Goal: Information Seeking & Learning: Learn about a topic

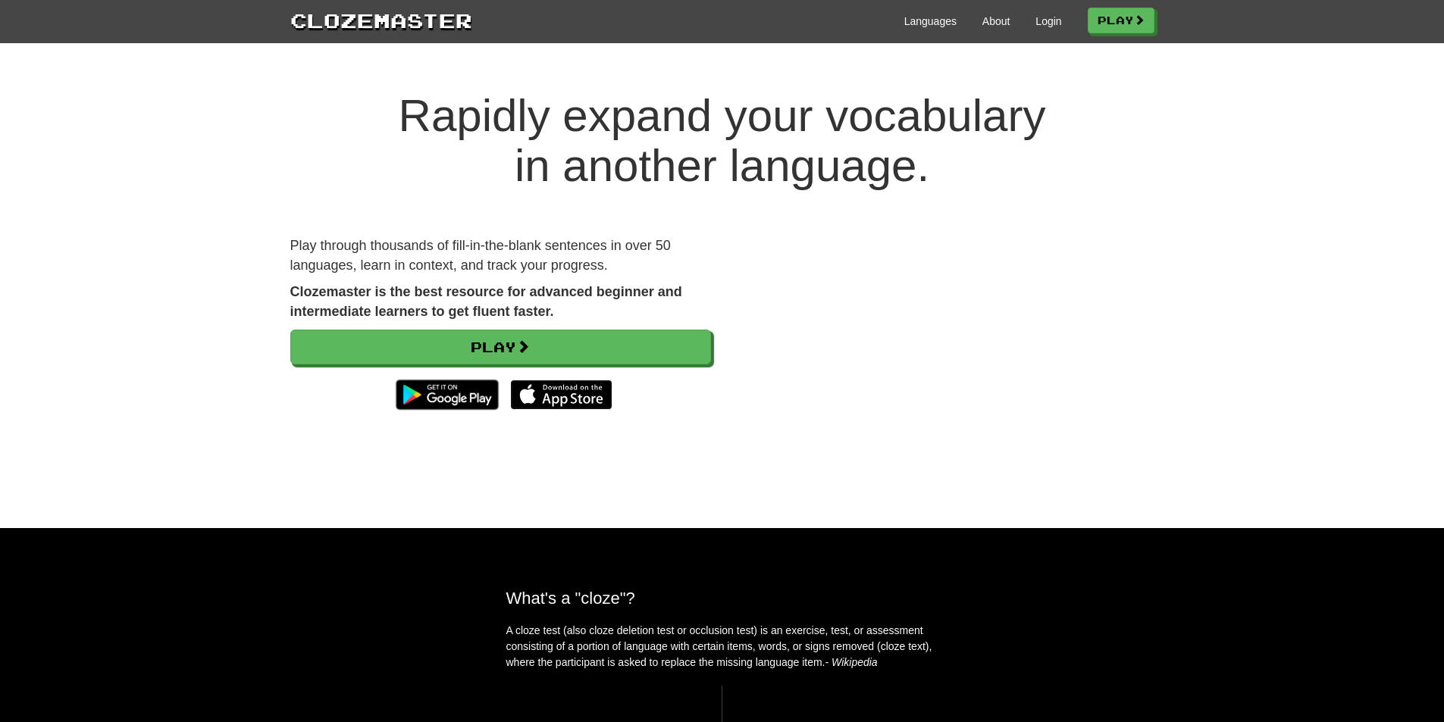
click at [563, 393] on img at bounding box center [561, 395] width 102 height 30
click at [1041, 14] on link "Login" at bounding box center [1048, 21] width 26 height 15
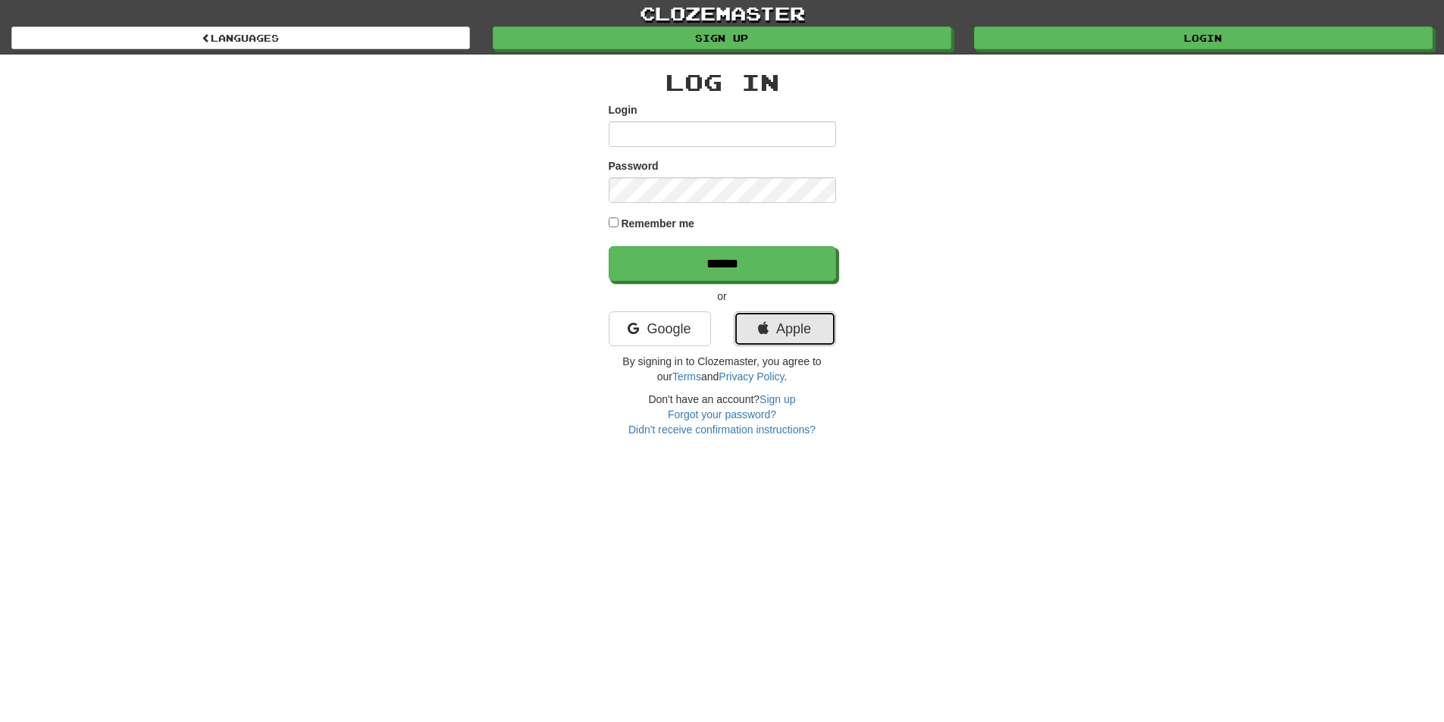
click at [778, 331] on link "Apple" at bounding box center [785, 329] width 102 height 35
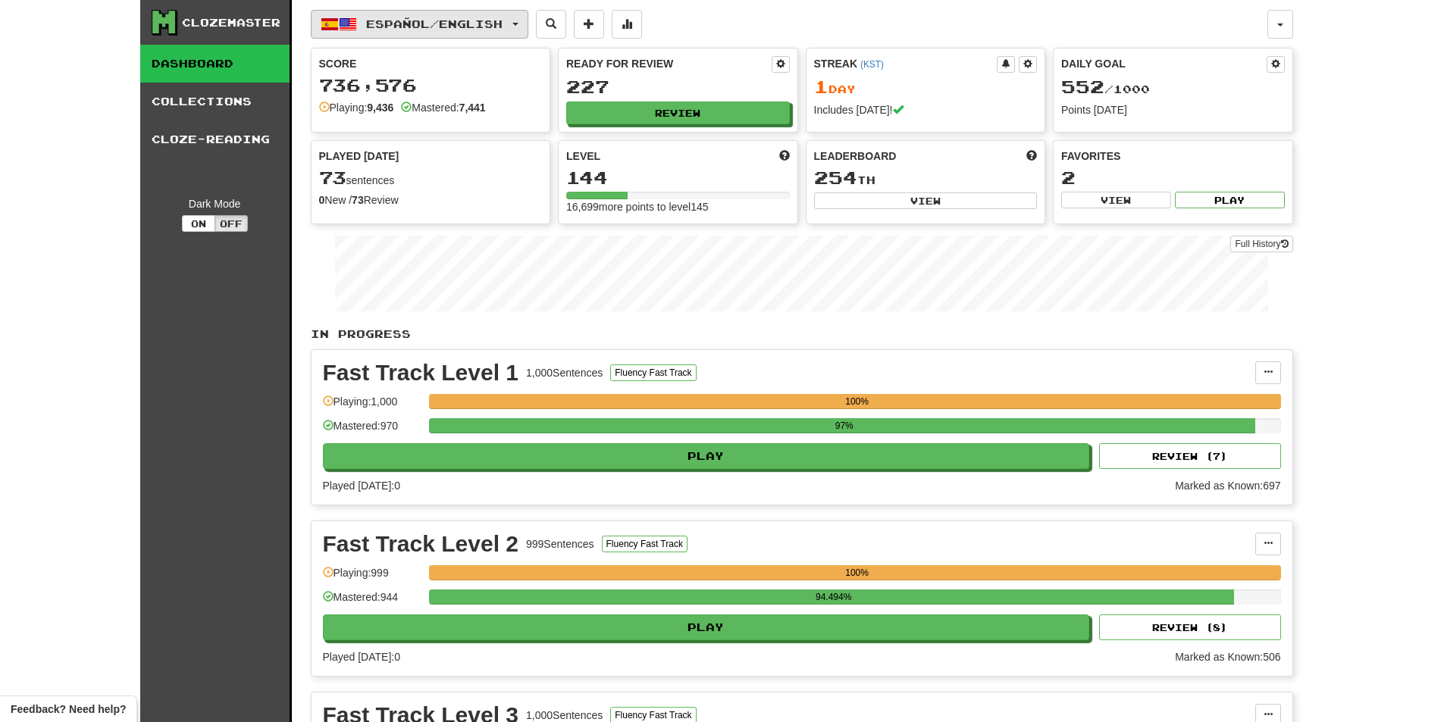
click at [421, 20] on span "Español / English" at bounding box center [434, 23] width 136 height 13
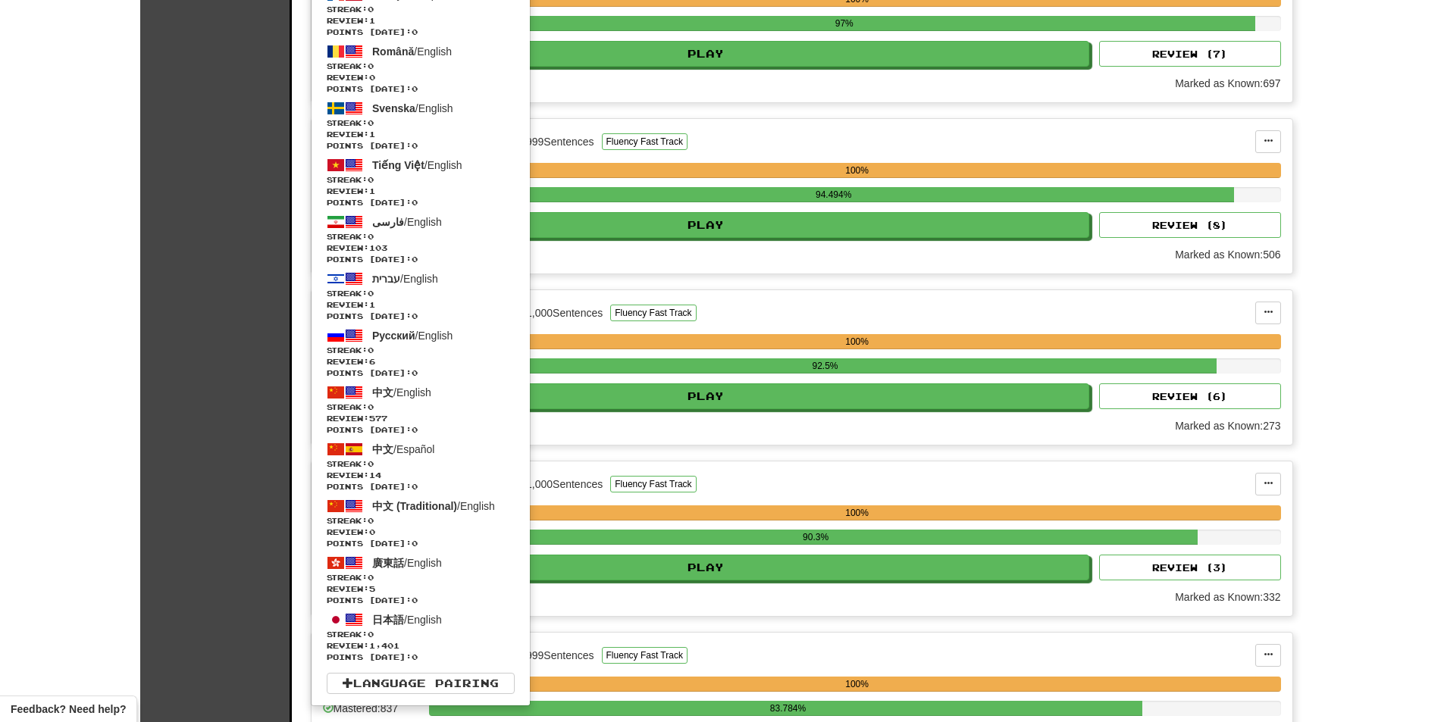
scroll to position [303, 0]
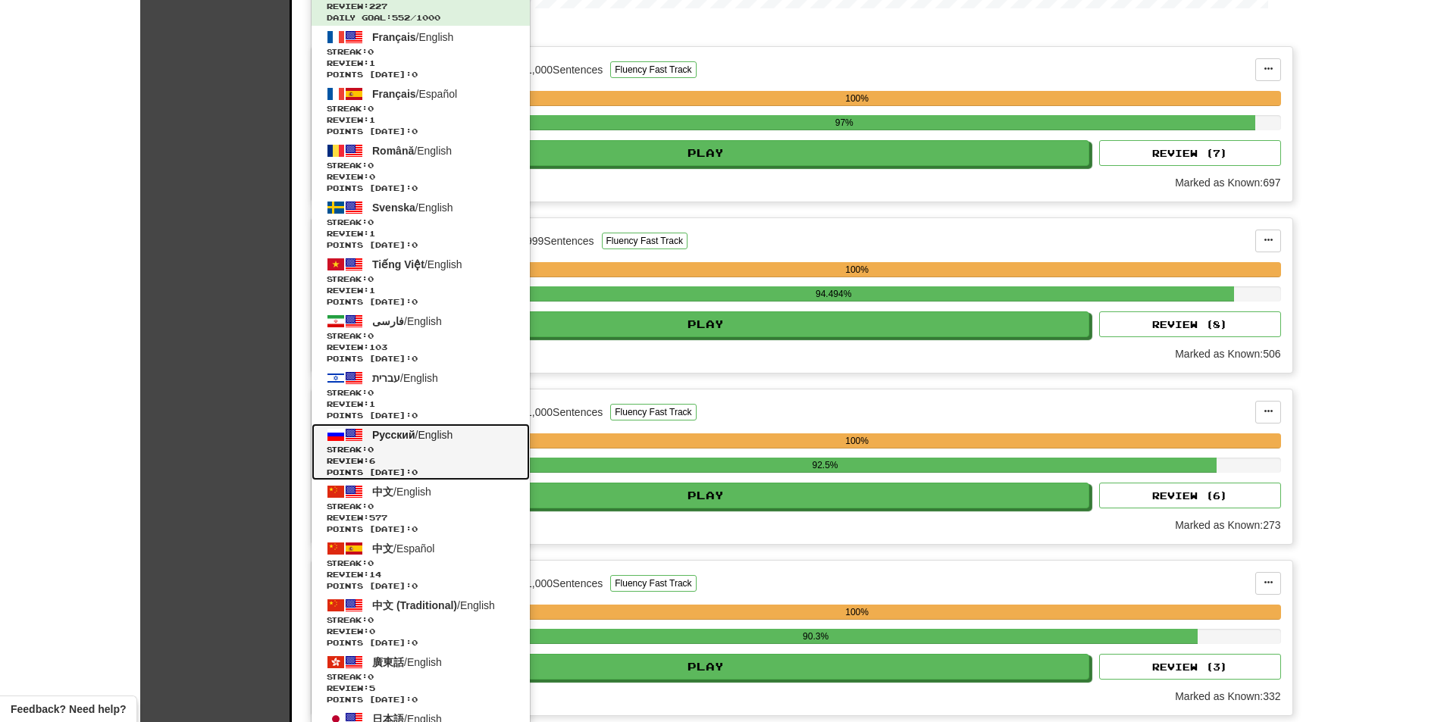
click at [396, 436] on span "Русский" at bounding box center [393, 435] width 43 height 12
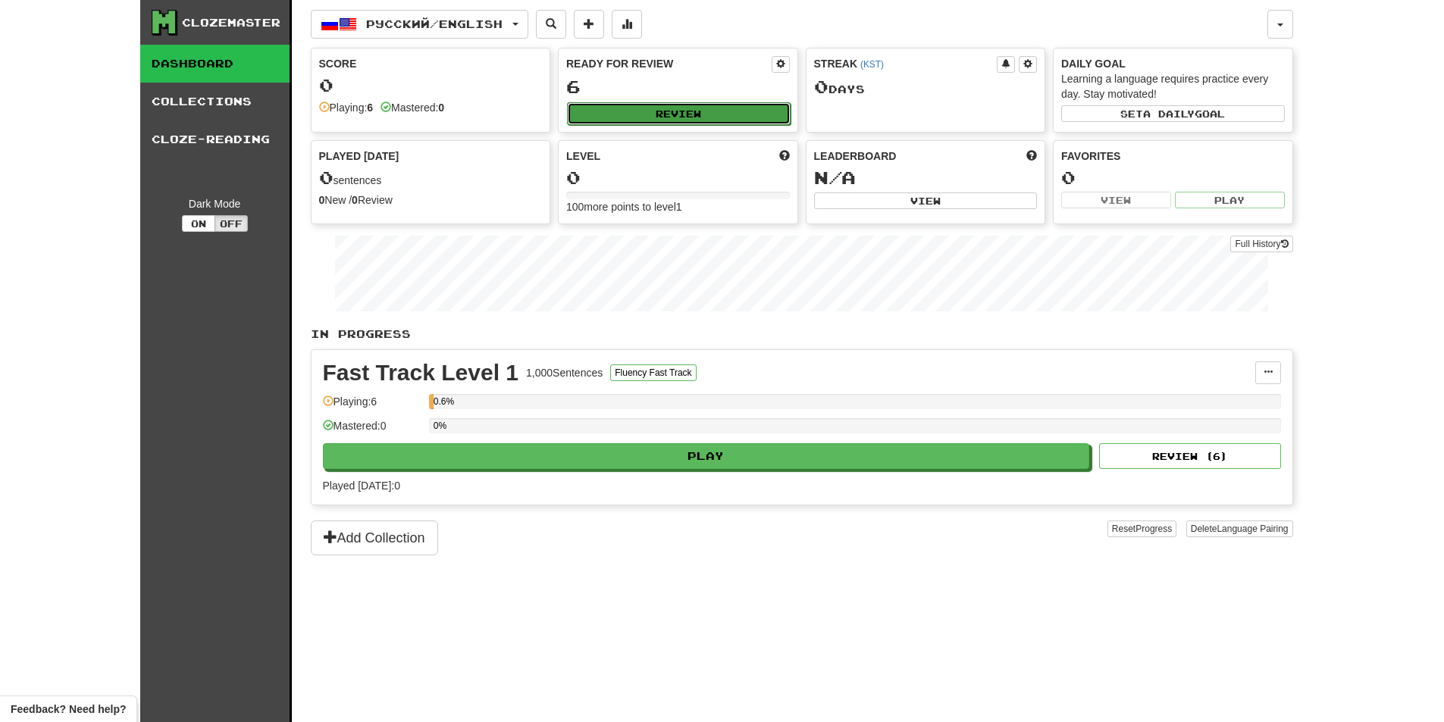
click at [669, 108] on button "Review" at bounding box center [679, 113] width 224 height 23
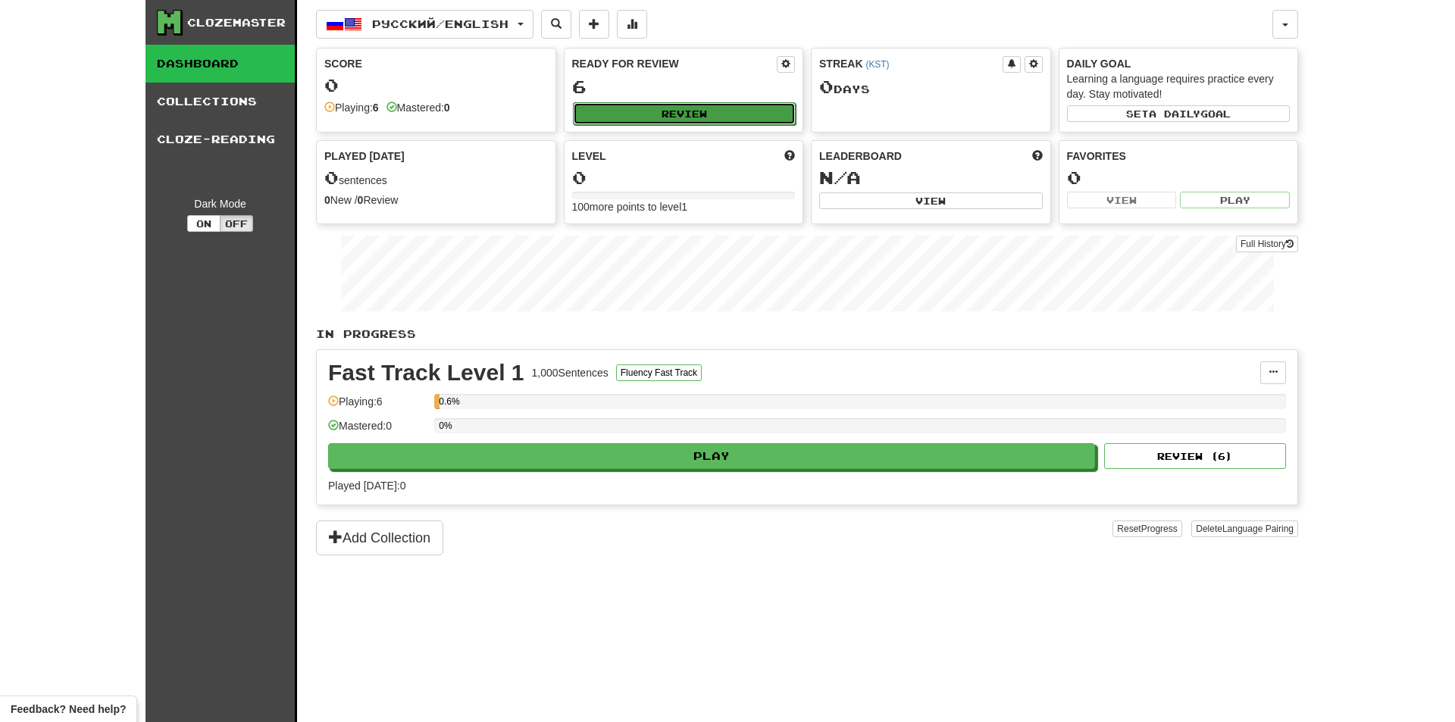
select select "********"
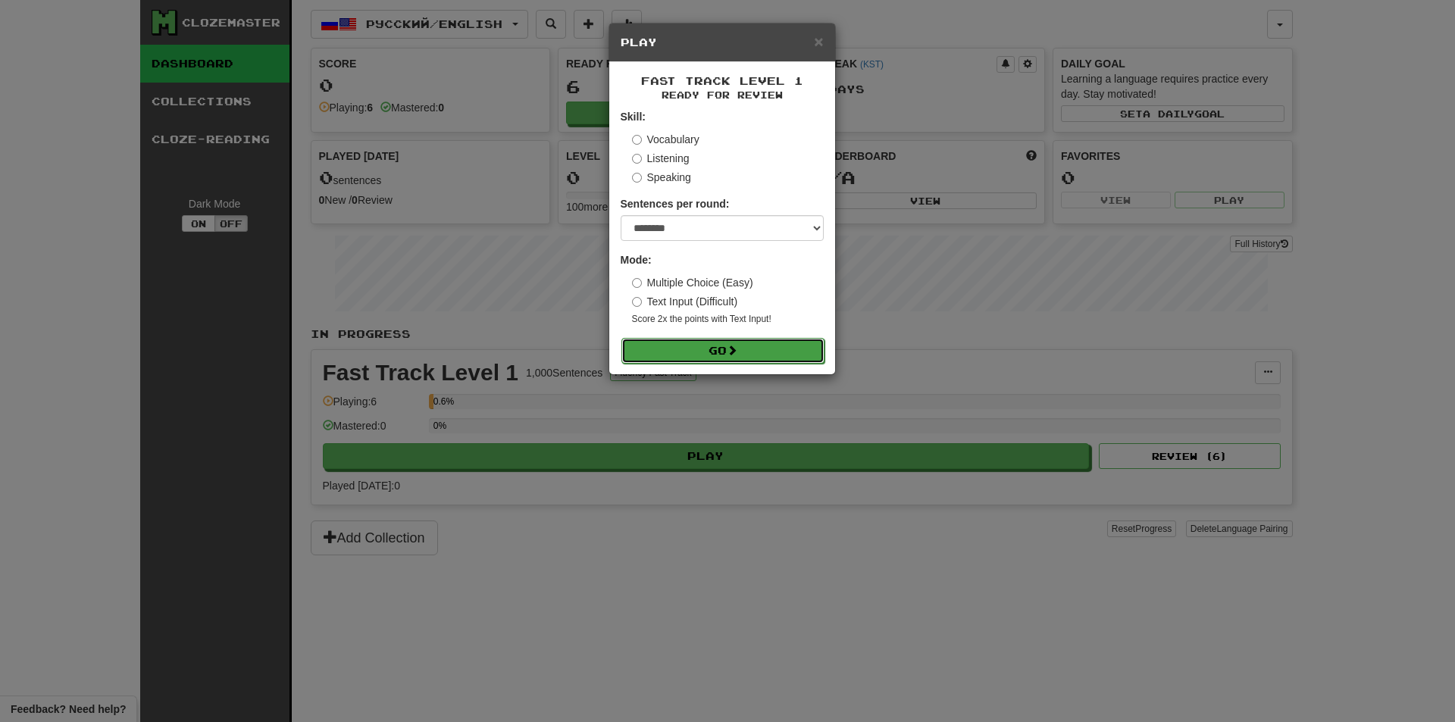
click at [730, 350] on span at bounding box center [732, 350] width 11 height 11
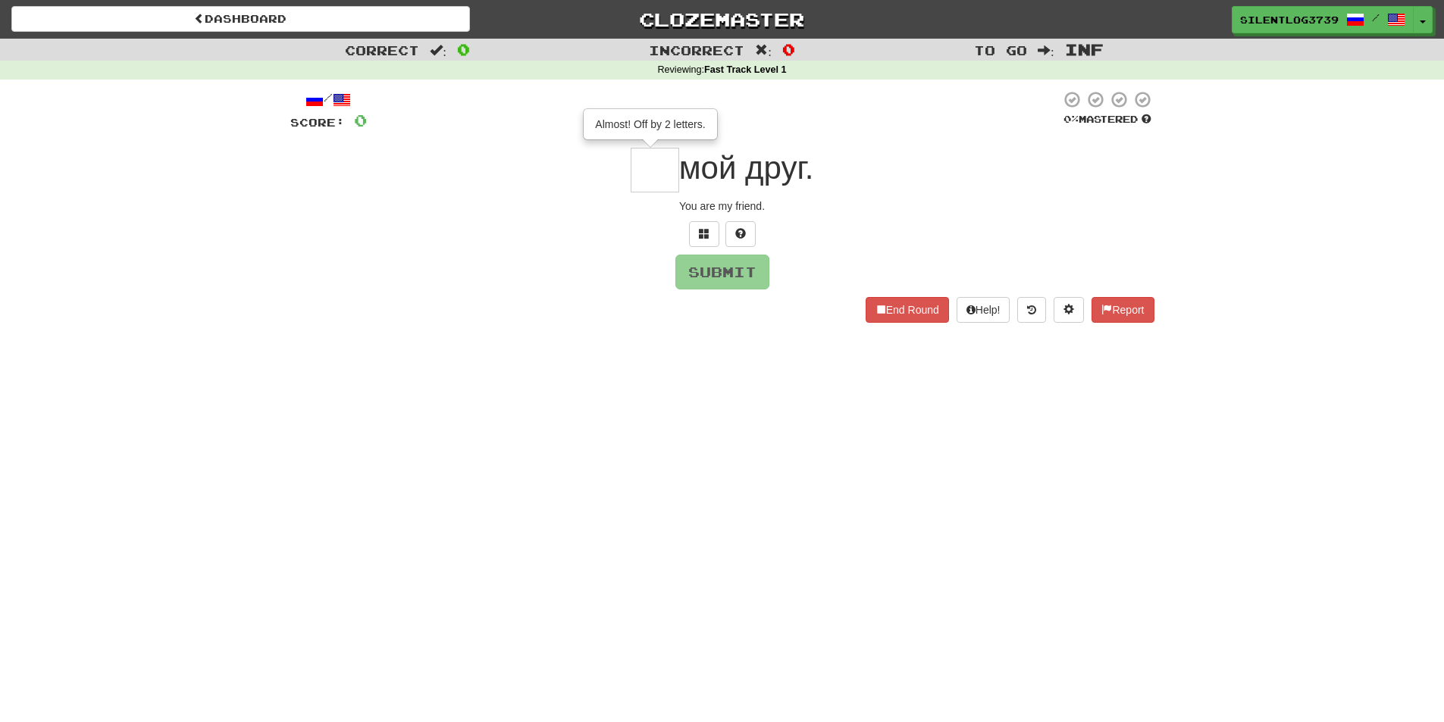
type input "**"
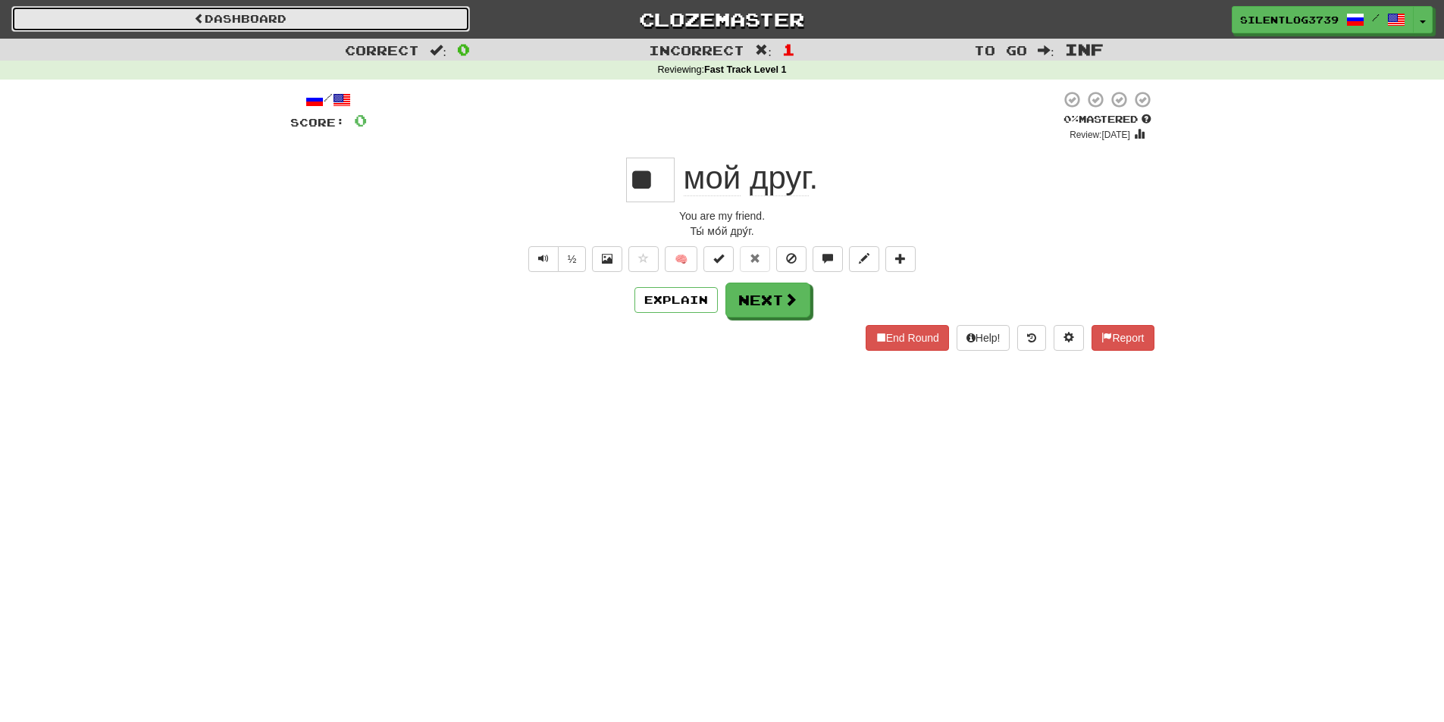
click at [330, 27] on link "Dashboard" at bounding box center [240, 19] width 459 height 26
